Goal: Task Accomplishment & Management: Complete application form

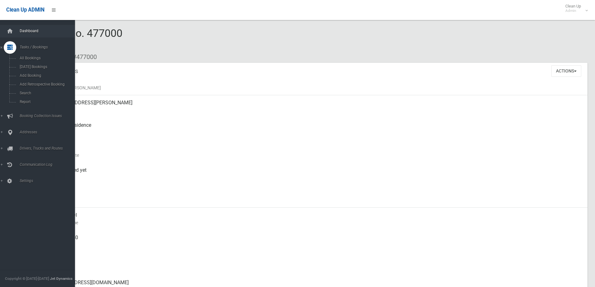
click at [26, 29] on span "Dashboard" at bounding box center [49, 31] width 62 height 4
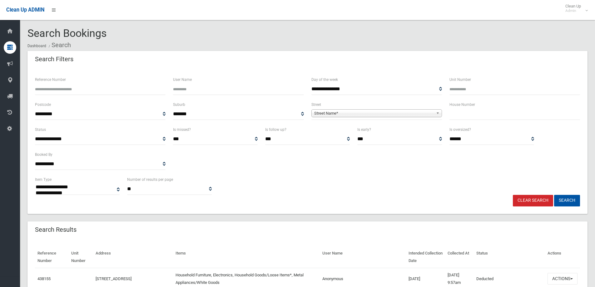
select select
click at [471, 115] on input "text" at bounding box center [514, 114] width 131 height 12
type input "***"
click at [316, 113] on span "Street Name*" at bounding box center [373, 113] width 119 height 7
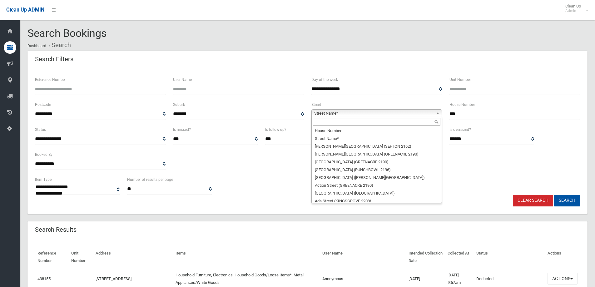
click at [320, 123] on input "text" at bounding box center [376, 121] width 127 height 7
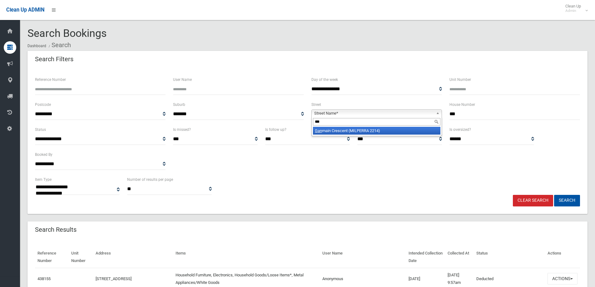
type input "***"
click at [349, 132] on li "Gan main Crescent (MILPERRA 2214)" at bounding box center [376, 131] width 127 height 8
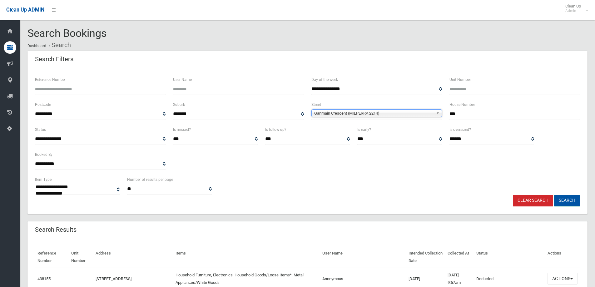
click at [560, 198] on button "Search" at bounding box center [567, 201] width 26 height 12
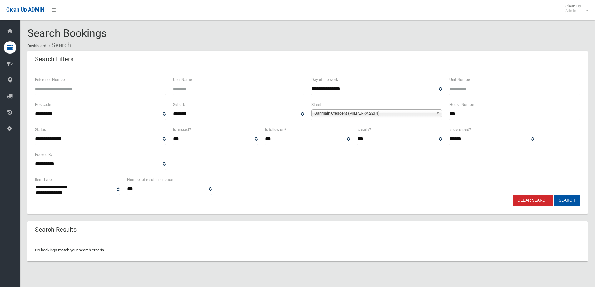
select select
click at [463, 114] on input "***" at bounding box center [514, 114] width 131 height 12
type input "**"
click at [554, 195] on button "Search" at bounding box center [567, 201] width 26 height 12
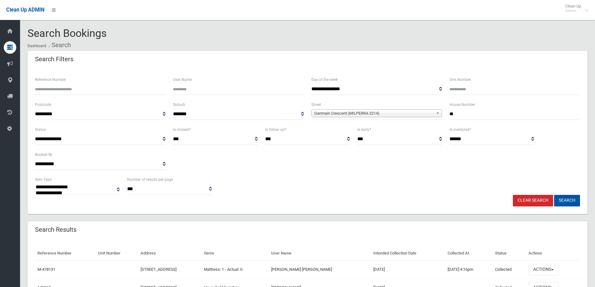
select select
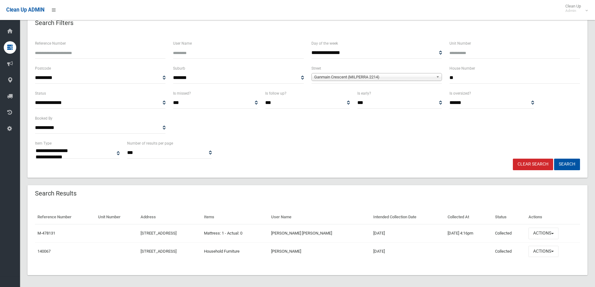
scroll to position [39, 0]
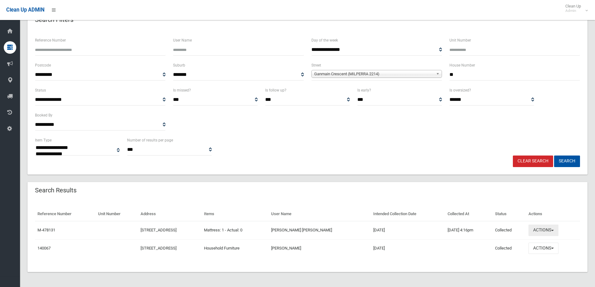
click at [554, 229] on button "Actions" at bounding box center [543, 231] width 30 height 12
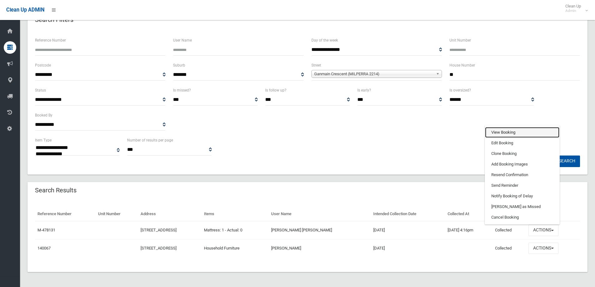
click at [497, 133] on link "View Booking" at bounding box center [522, 132] width 74 height 11
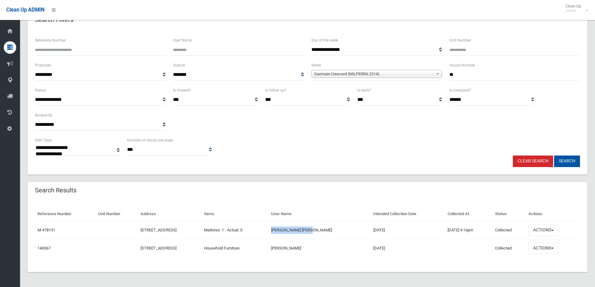
drag, startPoint x: 352, startPoint y: 229, endPoint x: 315, endPoint y: 231, distance: 36.6
click at [315, 231] on td "Julianna Abu khalil" at bounding box center [320, 230] width 102 height 18
click at [224, 190] on div "Search Results" at bounding box center [307, 190] width 560 height 17
click at [536, 233] on button "Actions" at bounding box center [543, 231] width 30 height 12
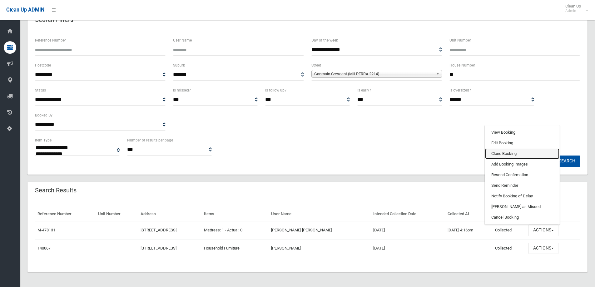
click at [508, 153] on link "Clone Booking" at bounding box center [522, 153] width 74 height 11
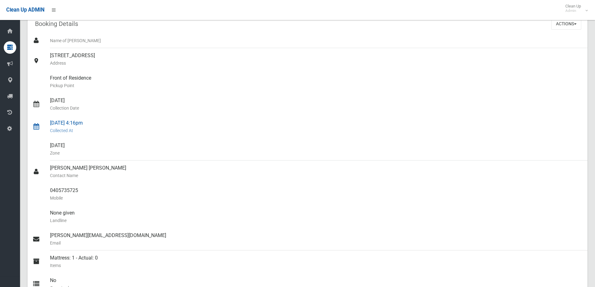
scroll to position [94, 0]
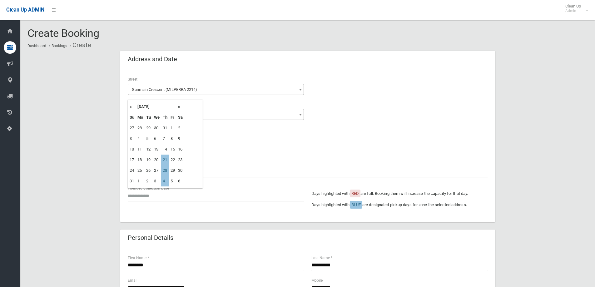
click at [154, 199] on input "text" at bounding box center [216, 196] width 176 height 12
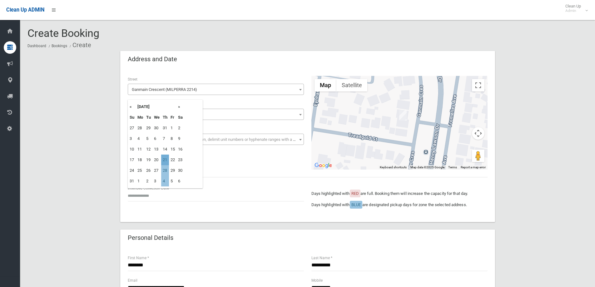
click at [167, 160] on td "21" at bounding box center [165, 160] width 8 height 11
type input "**********"
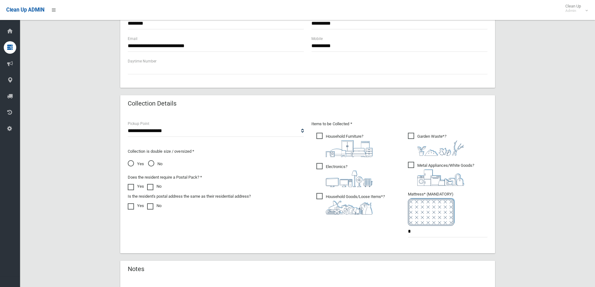
scroll to position [250, 0]
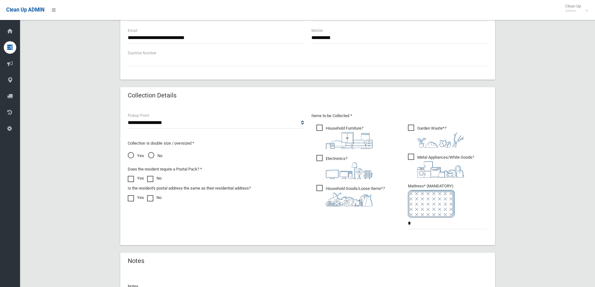
click at [331, 134] on img at bounding box center [349, 140] width 47 height 17
click at [329, 159] on span "Electronics ?" at bounding box center [344, 167] width 56 height 24
click at [333, 200] on img at bounding box center [349, 199] width 47 height 14
click at [419, 163] on img at bounding box center [440, 169] width 47 height 17
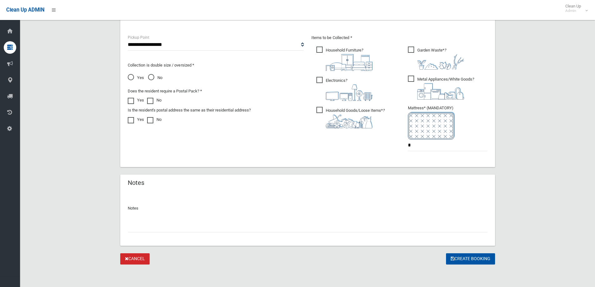
scroll to position [265, 0]
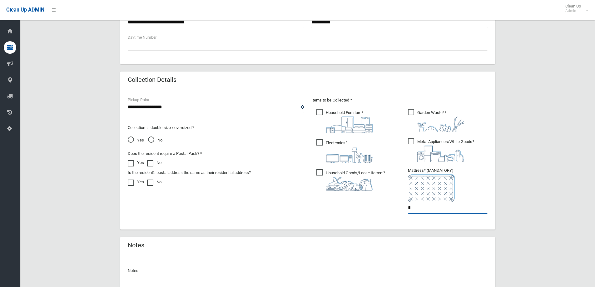
drag, startPoint x: 418, startPoint y: 211, endPoint x: 386, endPoint y: 205, distance: 32.8
click at [386, 205] on div "Items to be Collected * Household Furniture ? *" at bounding box center [400, 159] width 184 height 126
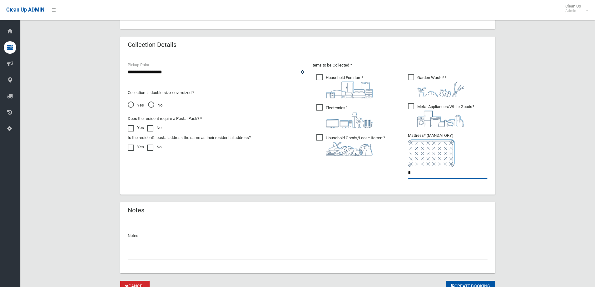
scroll to position [328, 0]
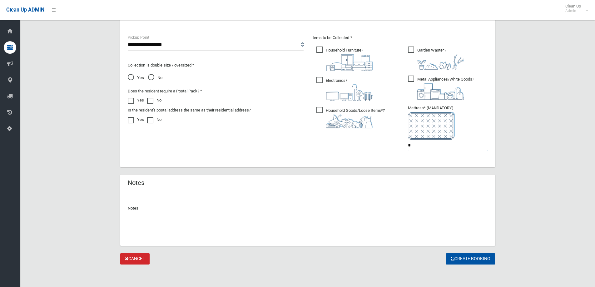
type input "*"
click at [388, 231] on input "text" at bounding box center [308, 227] width 360 height 12
click at [187, 222] on input "text" at bounding box center [308, 227] width 360 height 12
click at [483, 257] on button "Create Booking" at bounding box center [470, 259] width 49 height 12
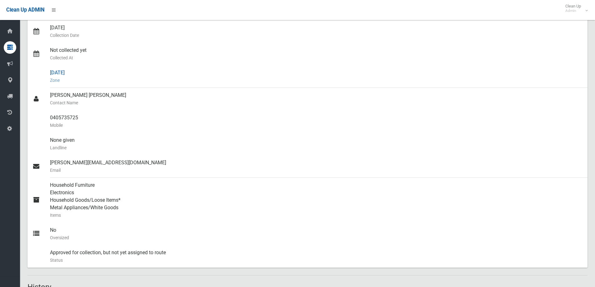
scroll to position [195, 0]
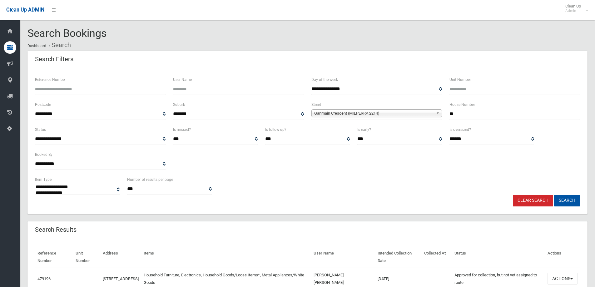
select select
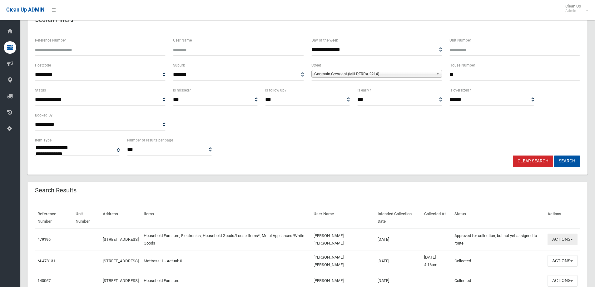
click at [554, 242] on button "Actions" at bounding box center [562, 240] width 30 height 12
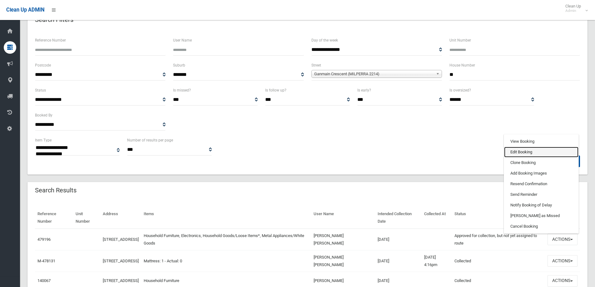
click at [524, 151] on link "Edit Booking" at bounding box center [541, 152] width 74 height 11
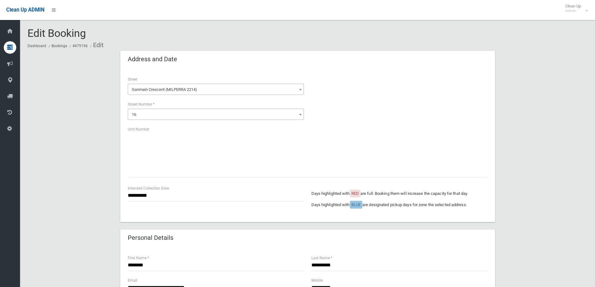
scroll to position [250, 0]
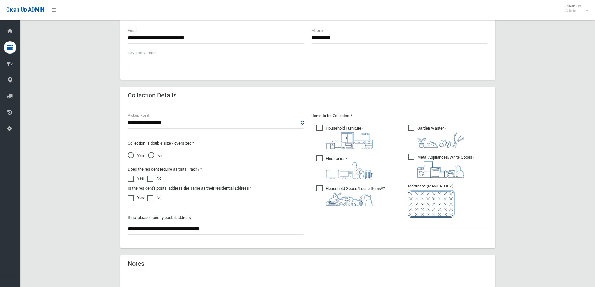
click at [132, 154] on span "Yes" at bounding box center [136, 155] width 16 height 7
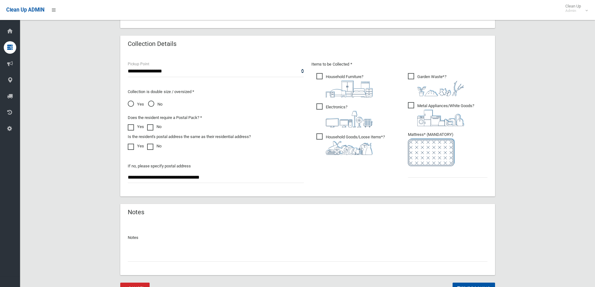
scroll to position [312, 0]
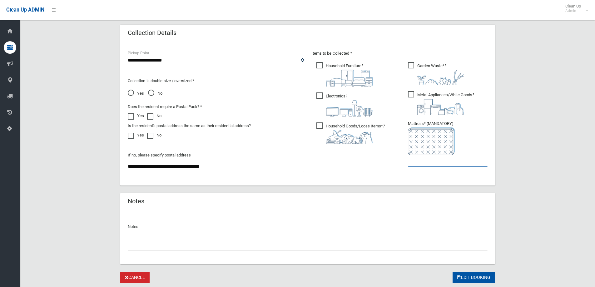
click at [418, 160] on input "text" at bounding box center [448, 161] width 80 height 12
type input "*"
click at [465, 279] on button "Edit Booking" at bounding box center [473, 278] width 42 height 12
